Goal: Task Accomplishment & Management: Manage account settings

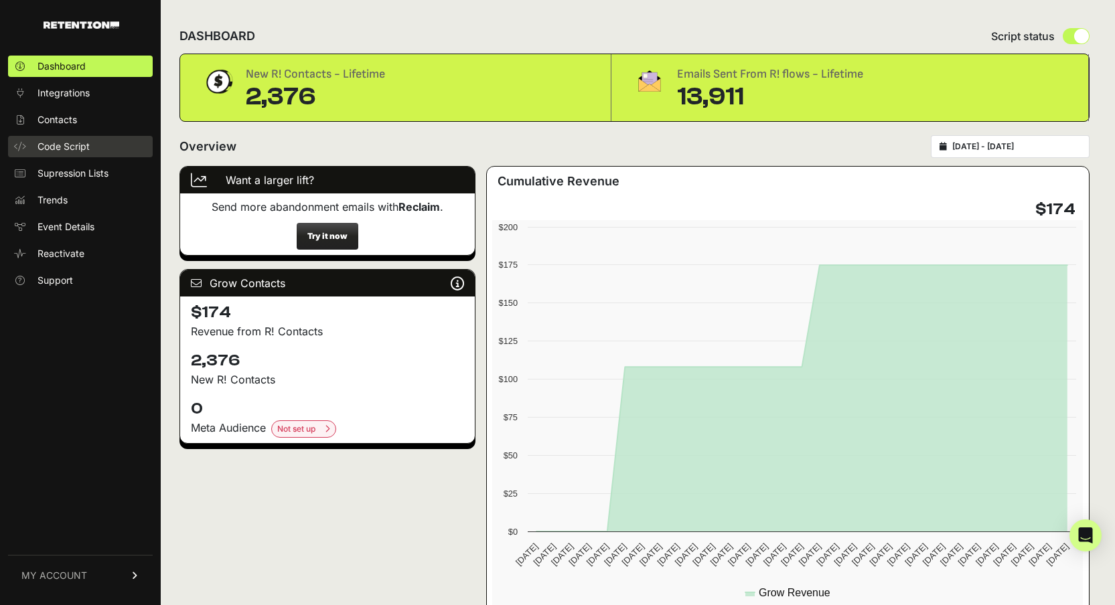
click at [65, 137] on link "Code Script" at bounding box center [80, 146] width 145 height 21
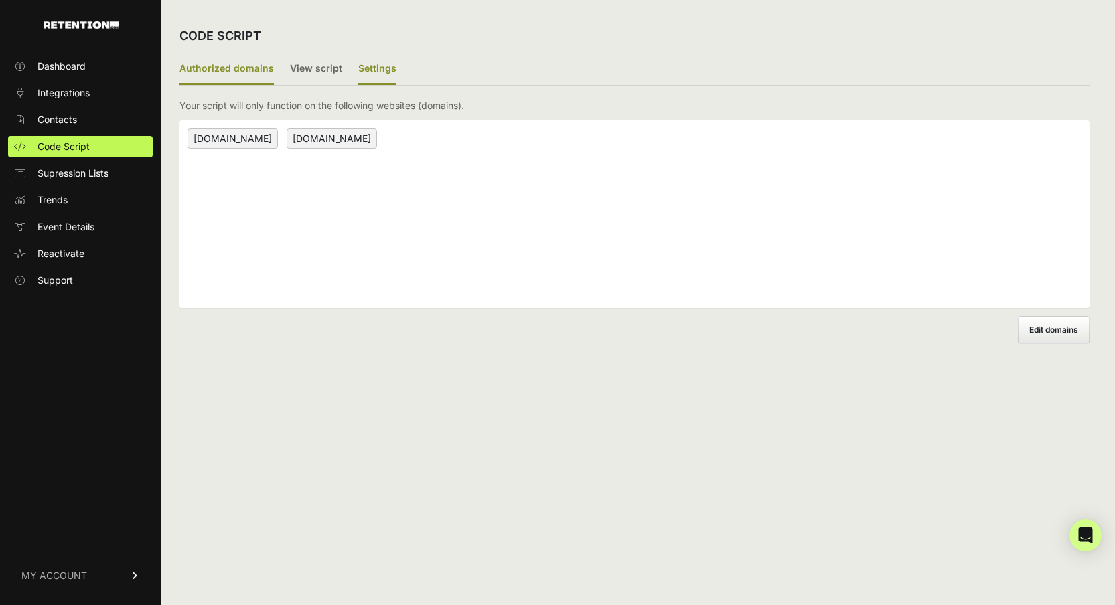
click at [363, 71] on label "Settings" at bounding box center [377, 69] width 38 height 31
click at [0, 0] on input "Settings" at bounding box center [0, 0] width 0 height 0
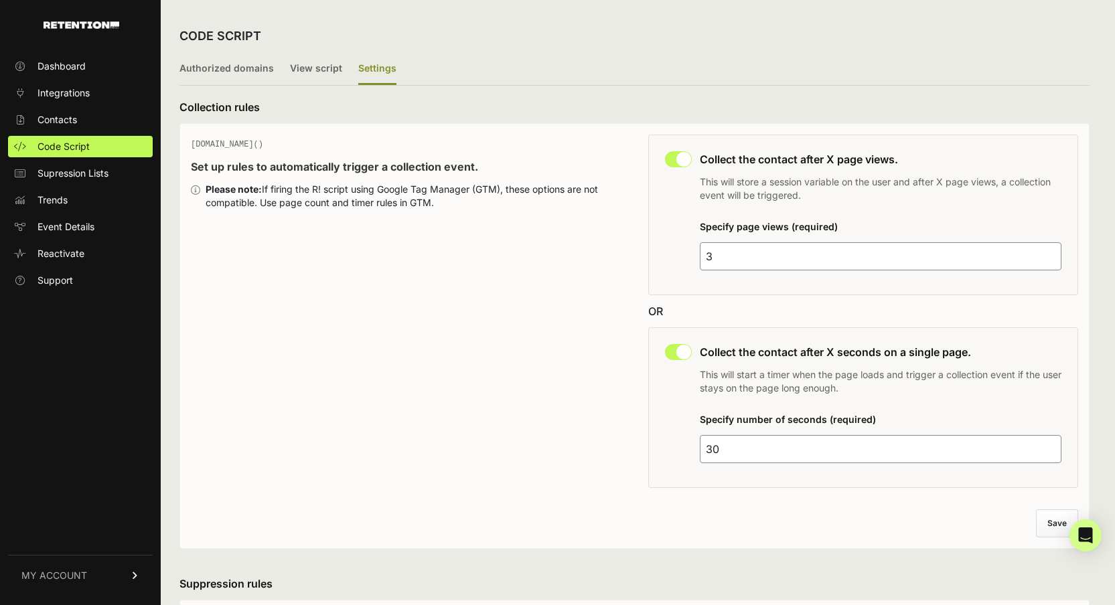
click at [869, 259] on input "3" at bounding box center [881, 256] width 362 height 28
click at [739, 465] on div "Specify number of seconds (required) 30" at bounding box center [881, 441] width 362 height 60
click at [739, 459] on input "30" at bounding box center [881, 449] width 362 height 28
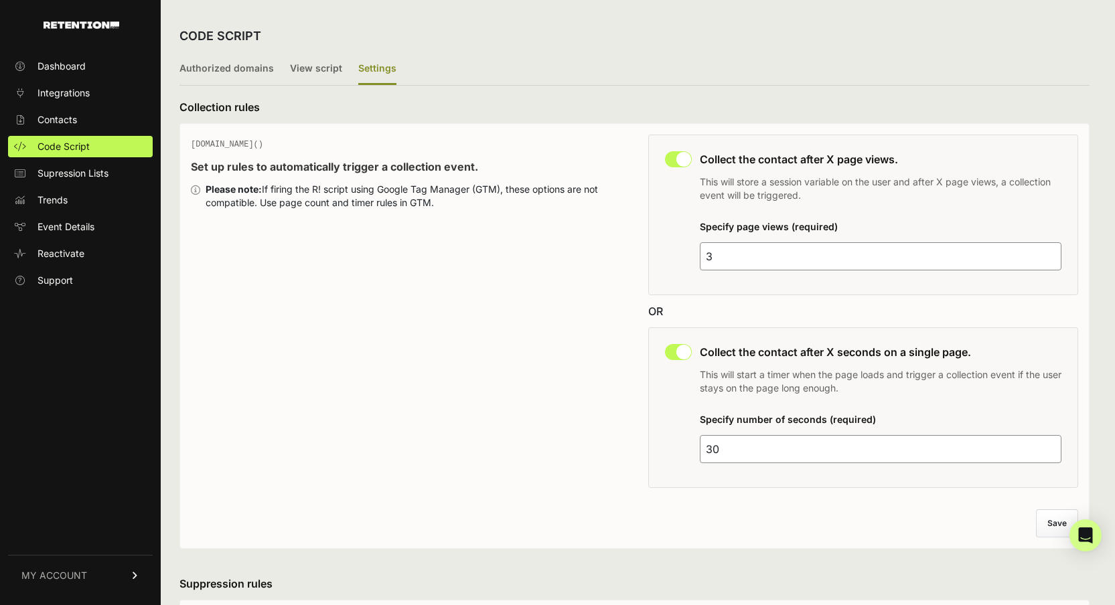
click at [739, 459] on input "30" at bounding box center [881, 449] width 362 height 28
type input "45"
click at [673, 521] on div "Discard changes Save" at bounding box center [634, 524] width 887 height 28
click at [1052, 510] on button "Save" at bounding box center [1058, 523] width 41 height 27
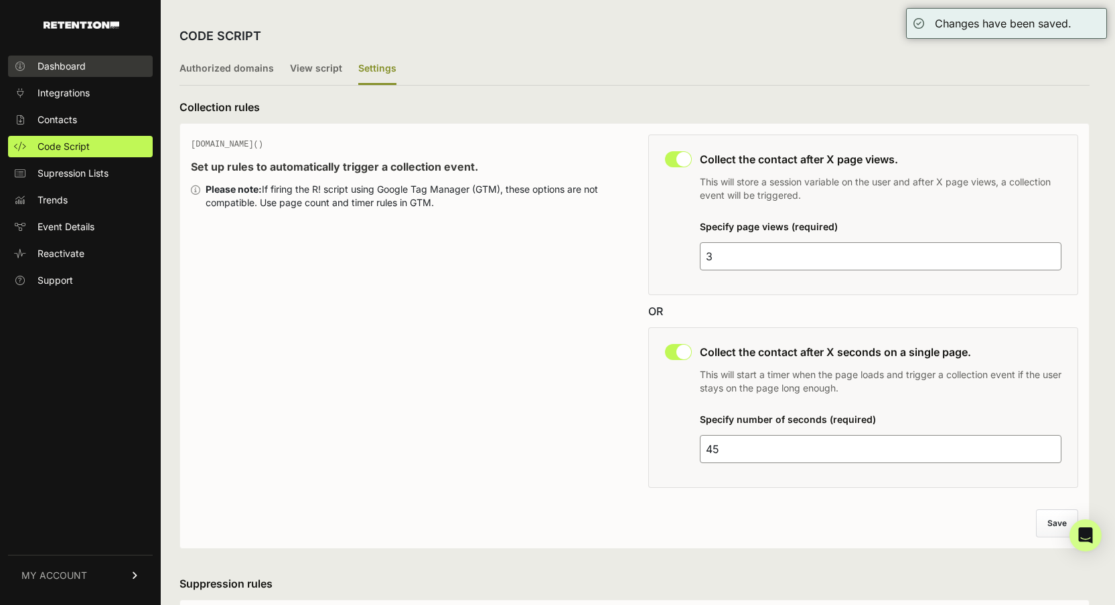
click at [124, 70] on link "Dashboard" at bounding box center [80, 66] width 145 height 21
